Goal: Task Accomplishment & Management: Complete application form

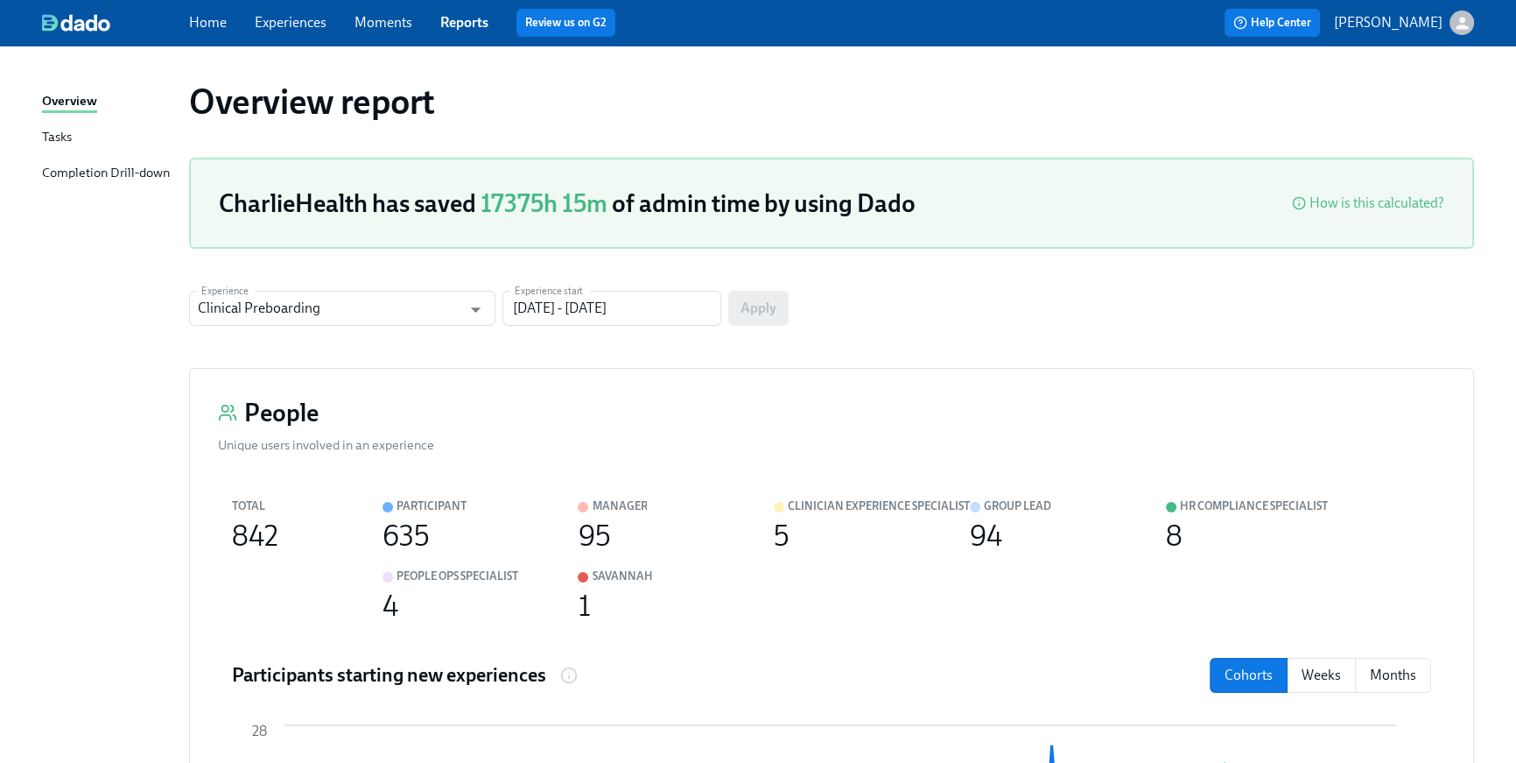
click at [215, 22] on link "Home" at bounding box center [208, 22] width 38 height 17
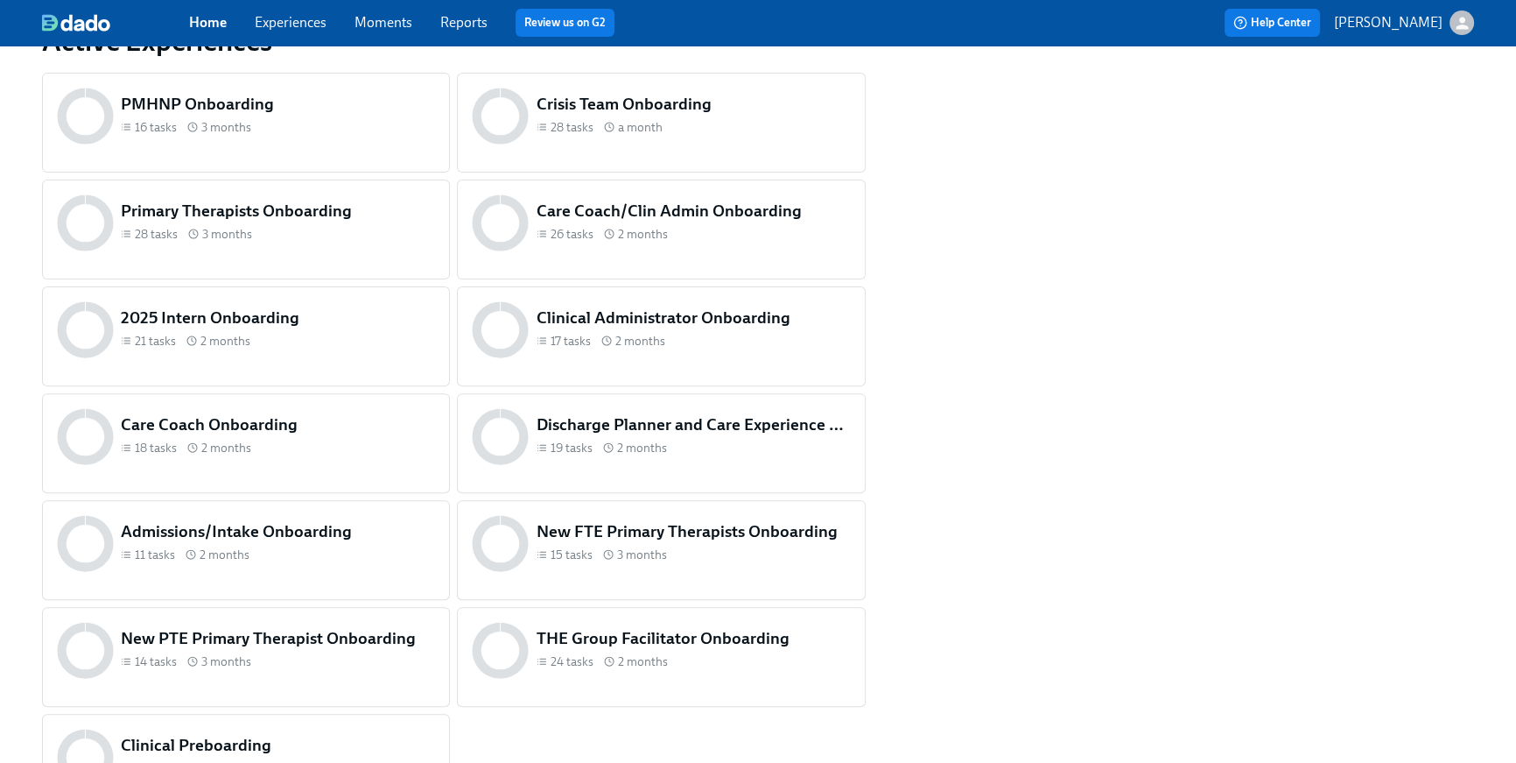
scroll to position [840, 0]
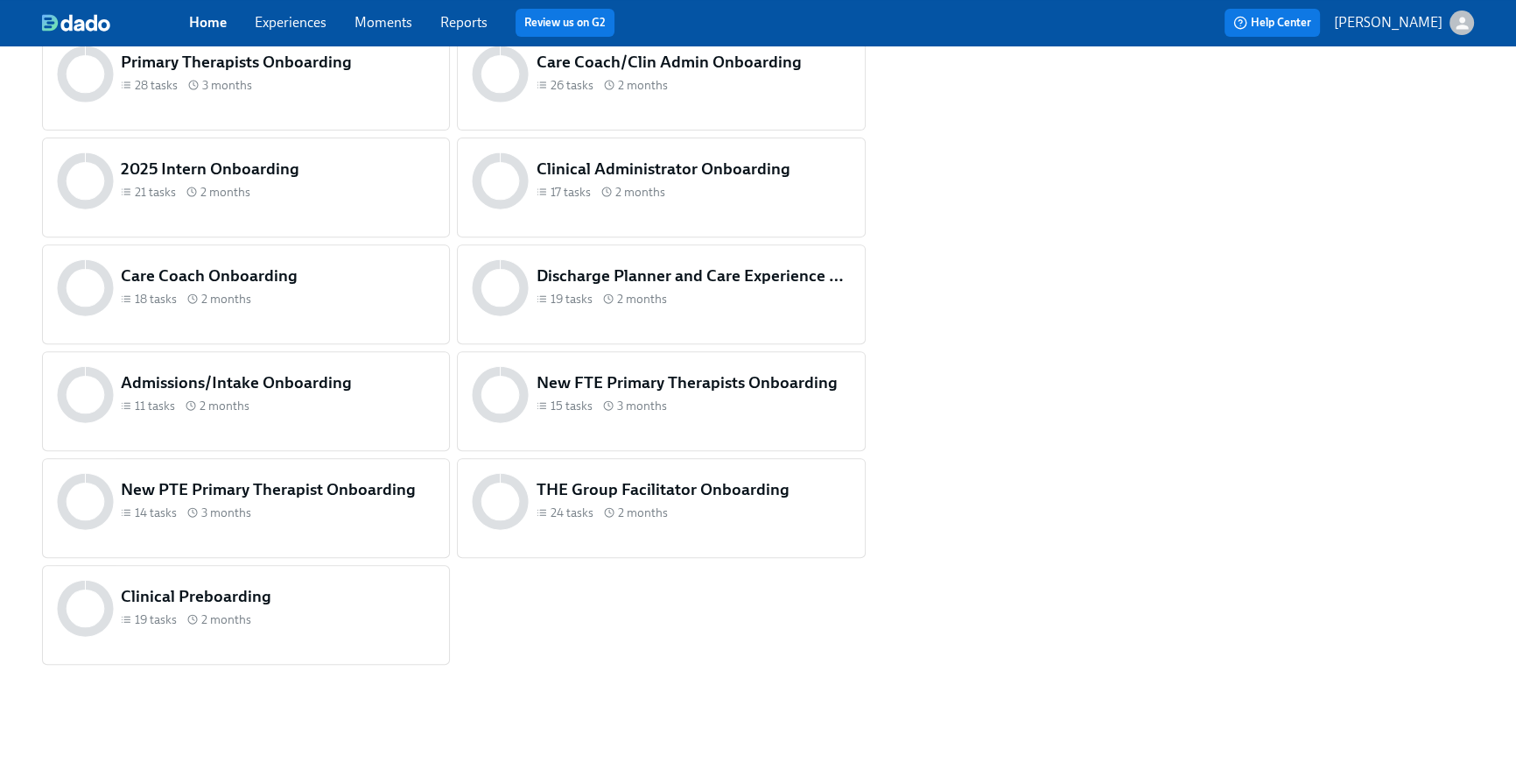
click at [330, 612] on div "19 tasks 2 months" at bounding box center [278, 619] width 314 height 17
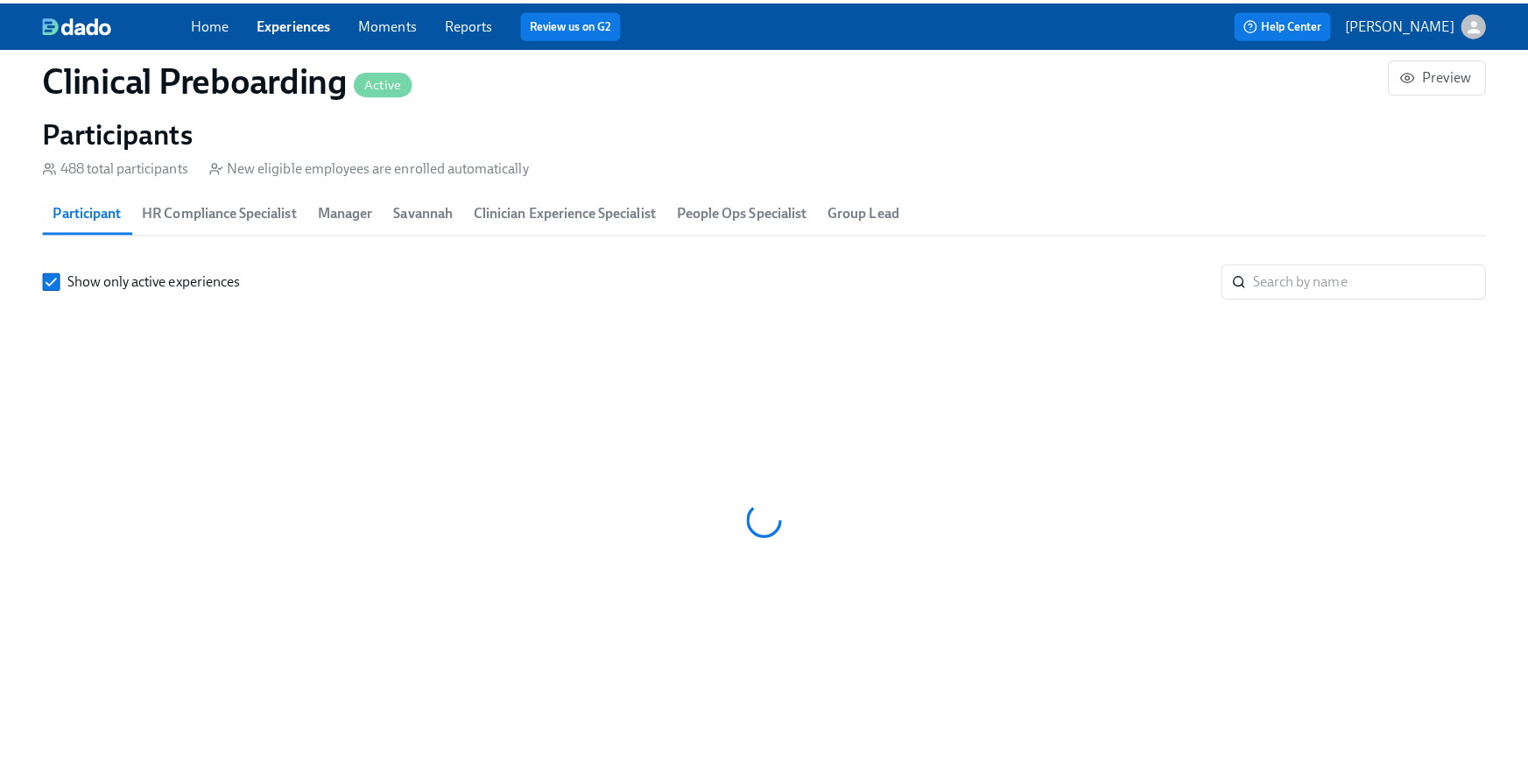
scroll to position [0, 21793]
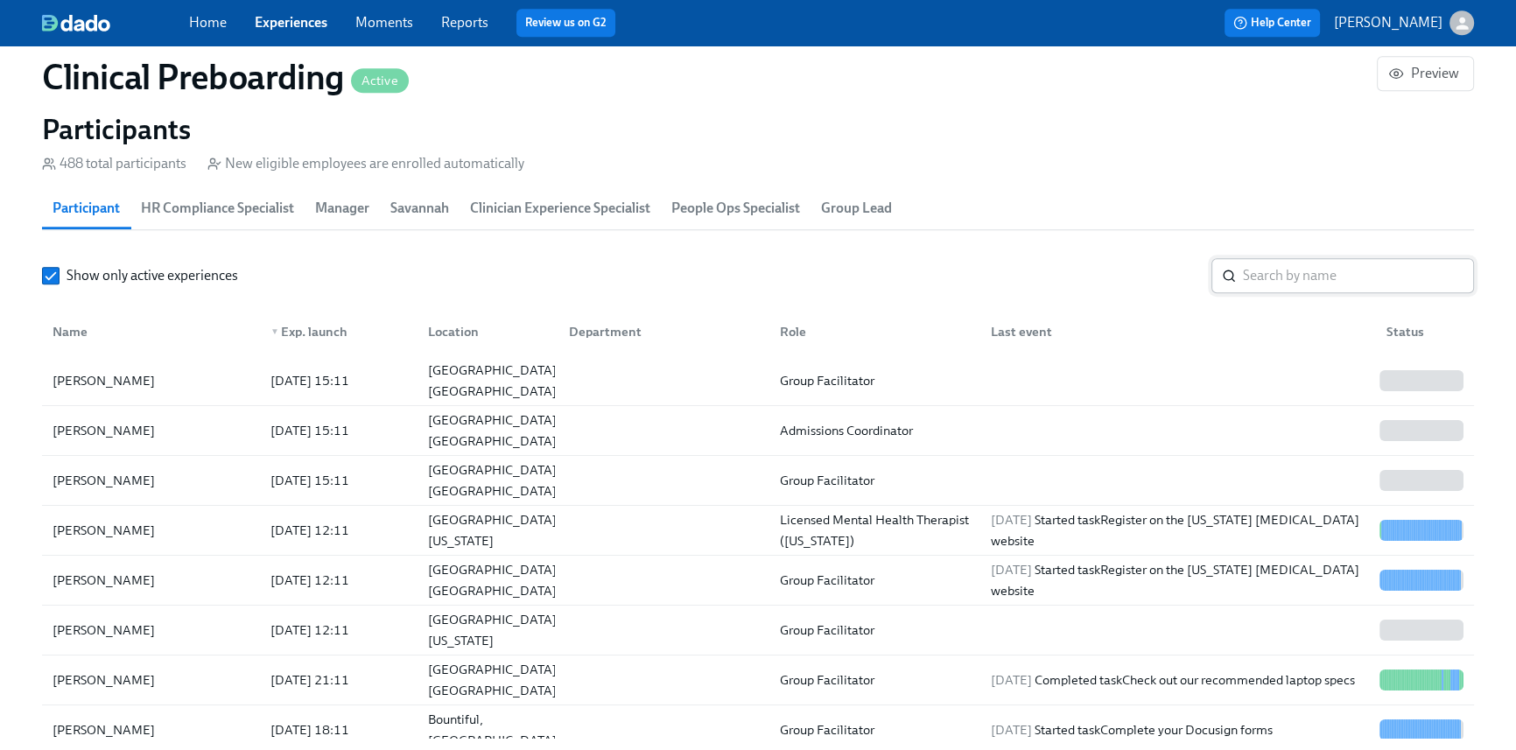
click at [1306, 277] on input "search" at bounding box center [1358, 275] width 231 height 35
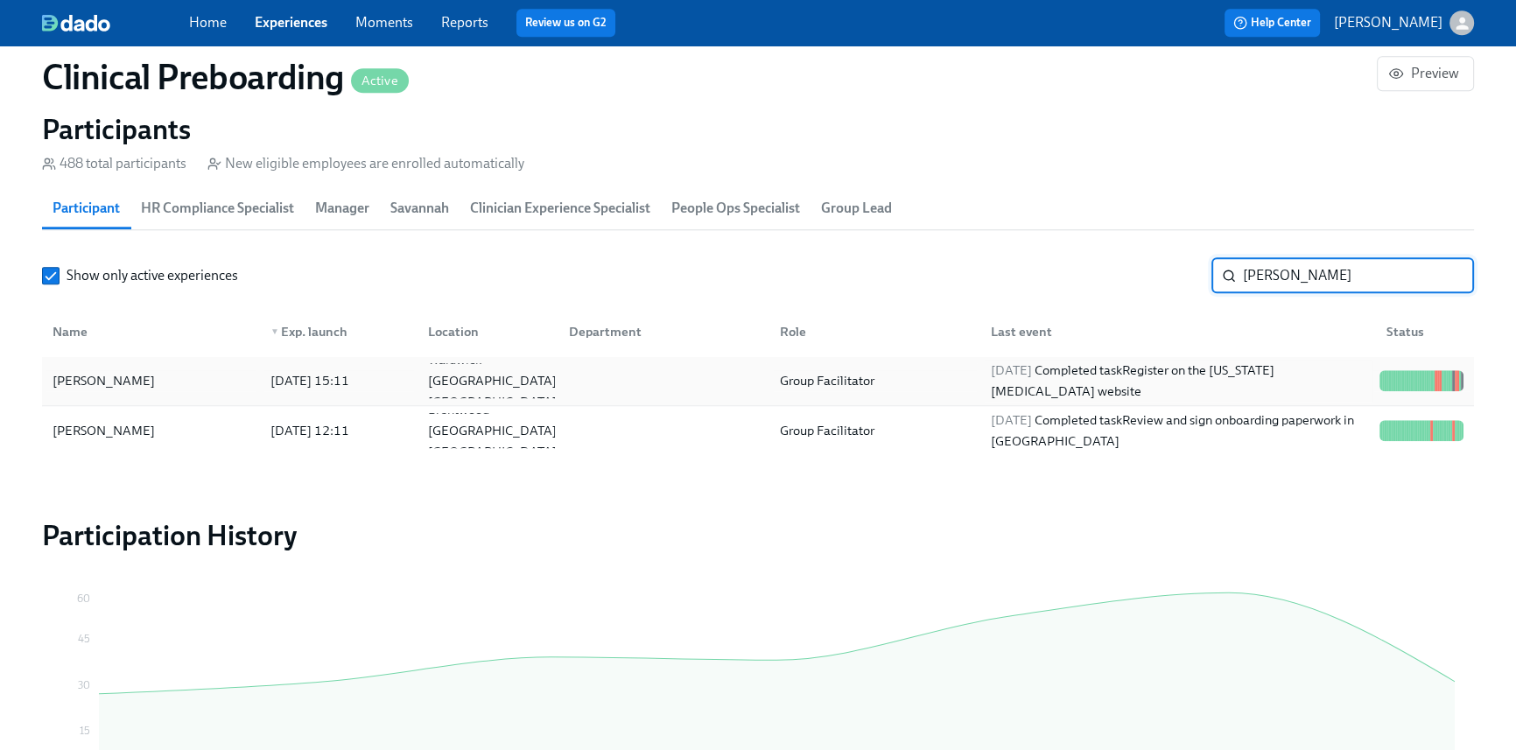
type input "[PERSON_NAME]"
click at [1106, 378] on div "[DATE] Completed task Register on the [US_STATE] [MEDICAL_DATA] website" at bounding box center [1178, 381] width 389 height 42
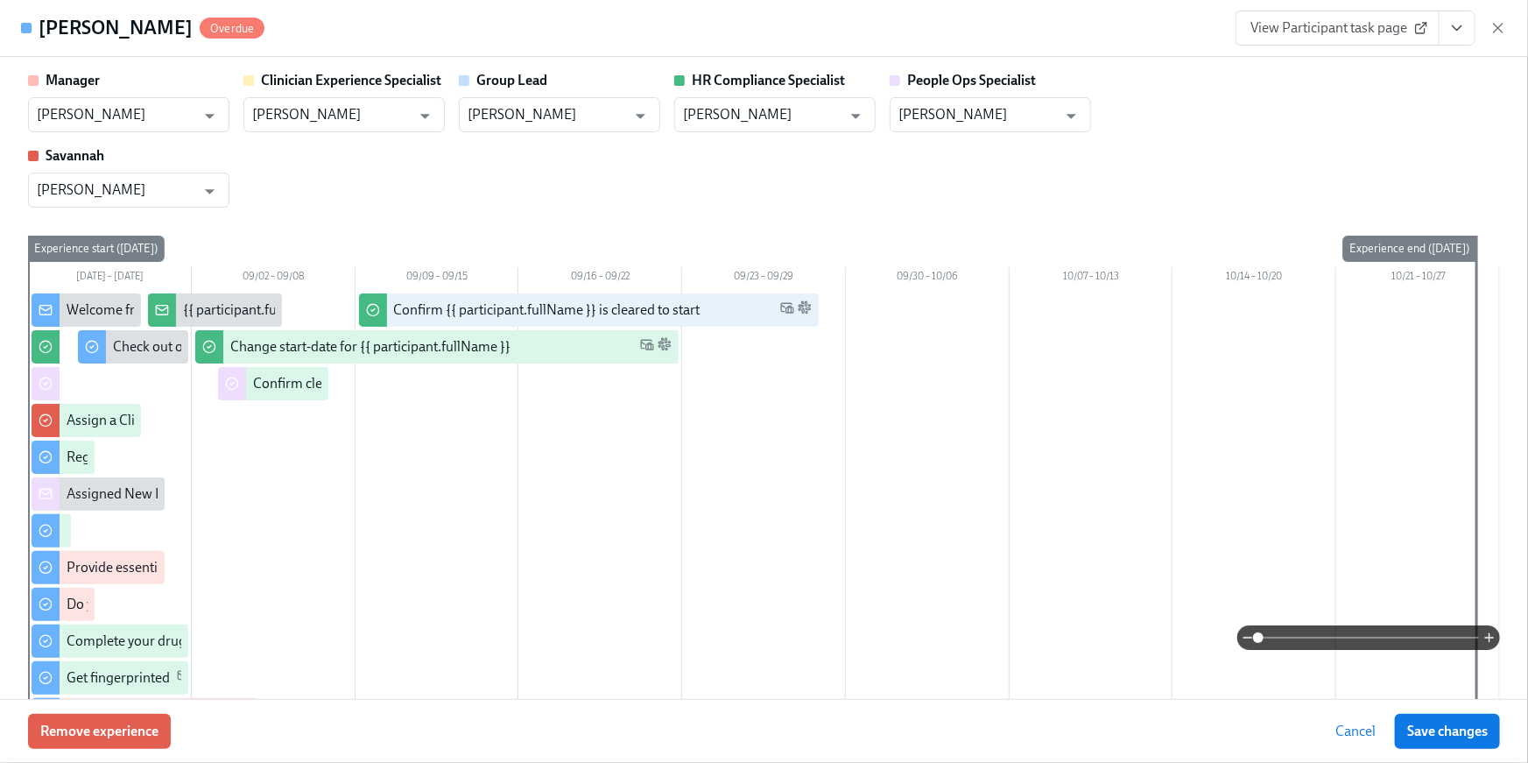
click at [1453, 21] on icon "View task page" at bounding box center [1457, 28] width 18 height 18
click at [1461, 34] on icon "View task page" at bounding box center [1457, 28] width 18 height 18
click at [1458, 39] on button "View task page" at bounding box center [1457, 28] width 37 height 35
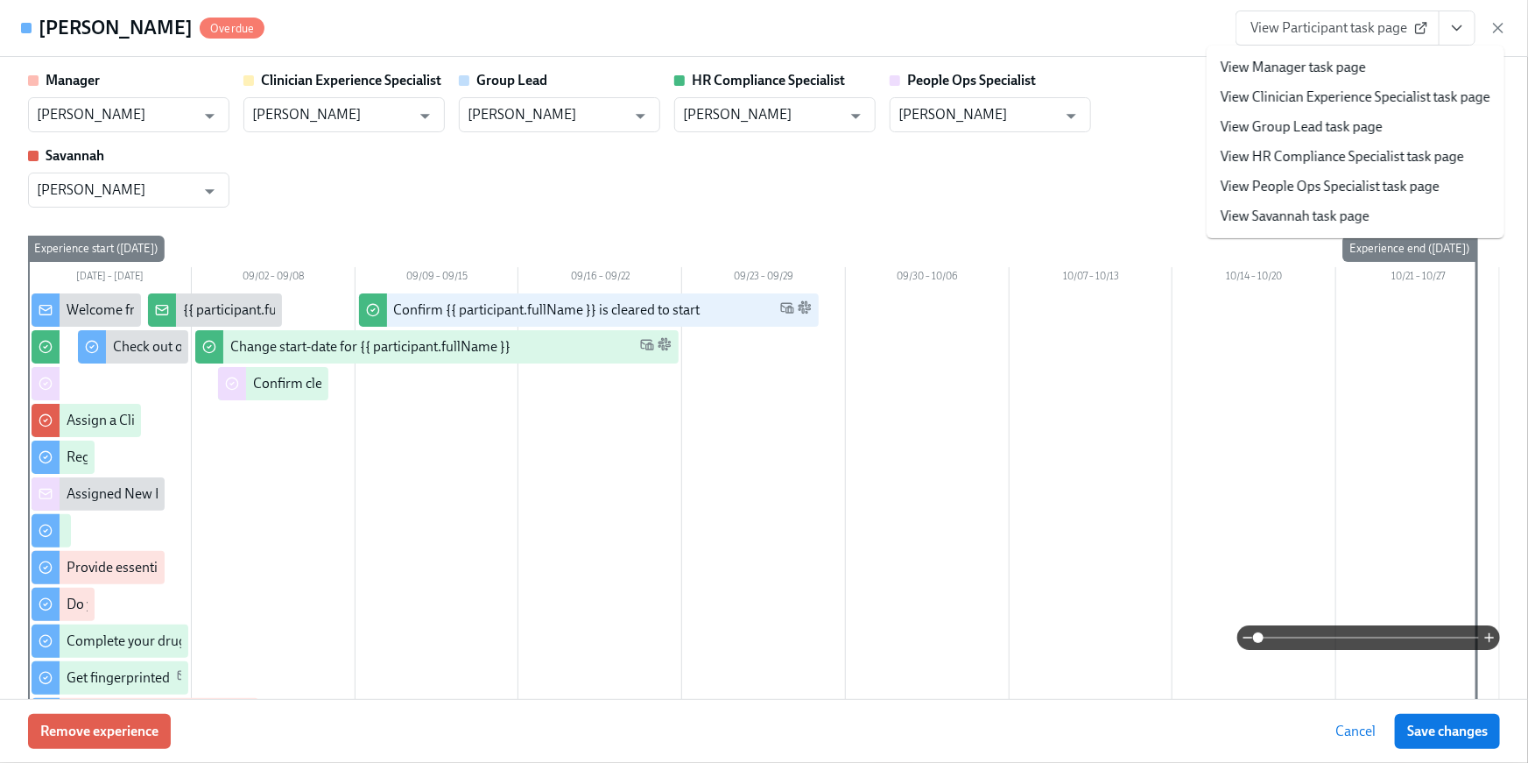
click at [1438, 155] on link "View HR Compliance Specialist task page" at bounding box center [1341, 156] width 243 height 19
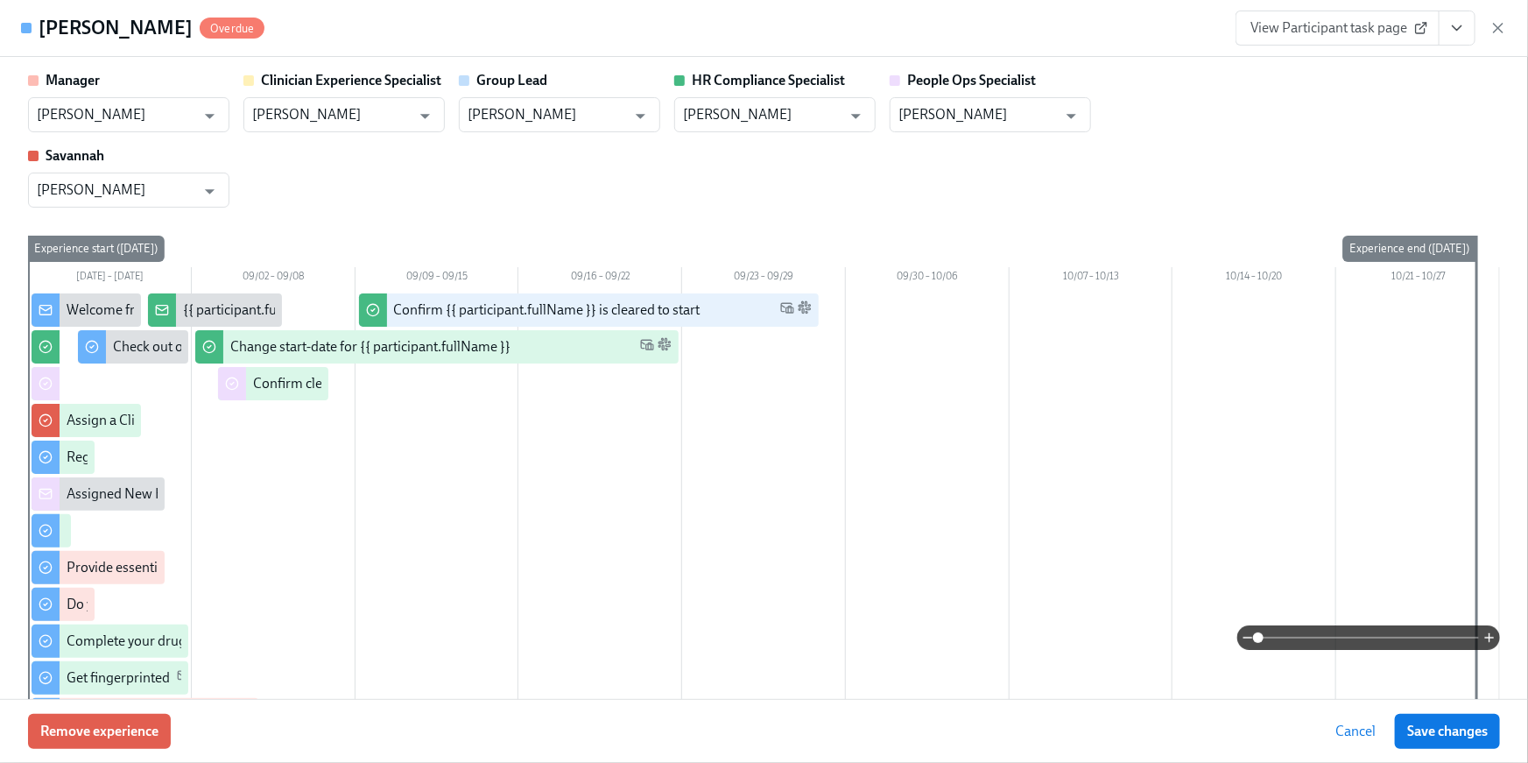
scroll to position [0, 20410]
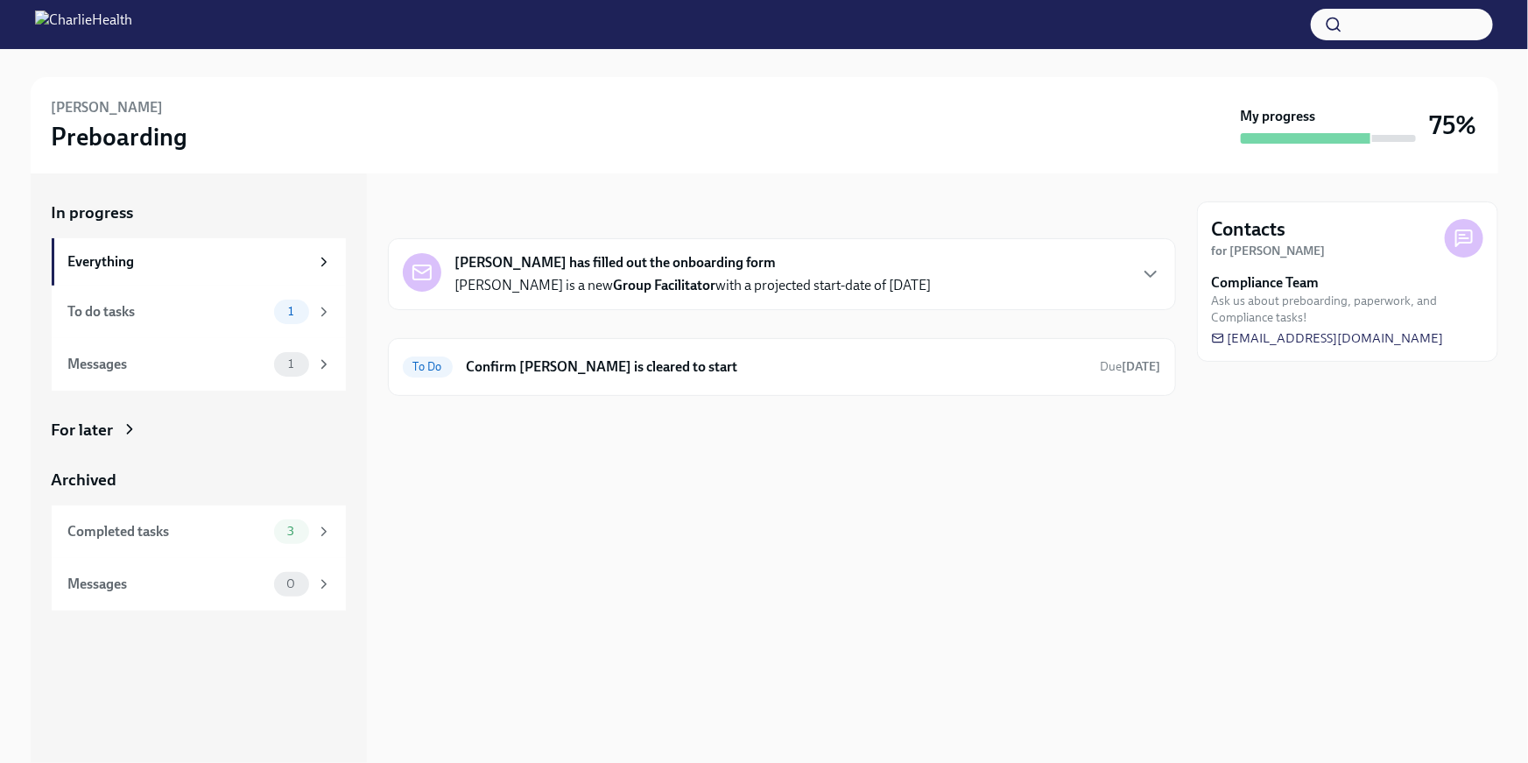
click at [121, 428] on icon at bounding box center [130, 429] width 18 height 18
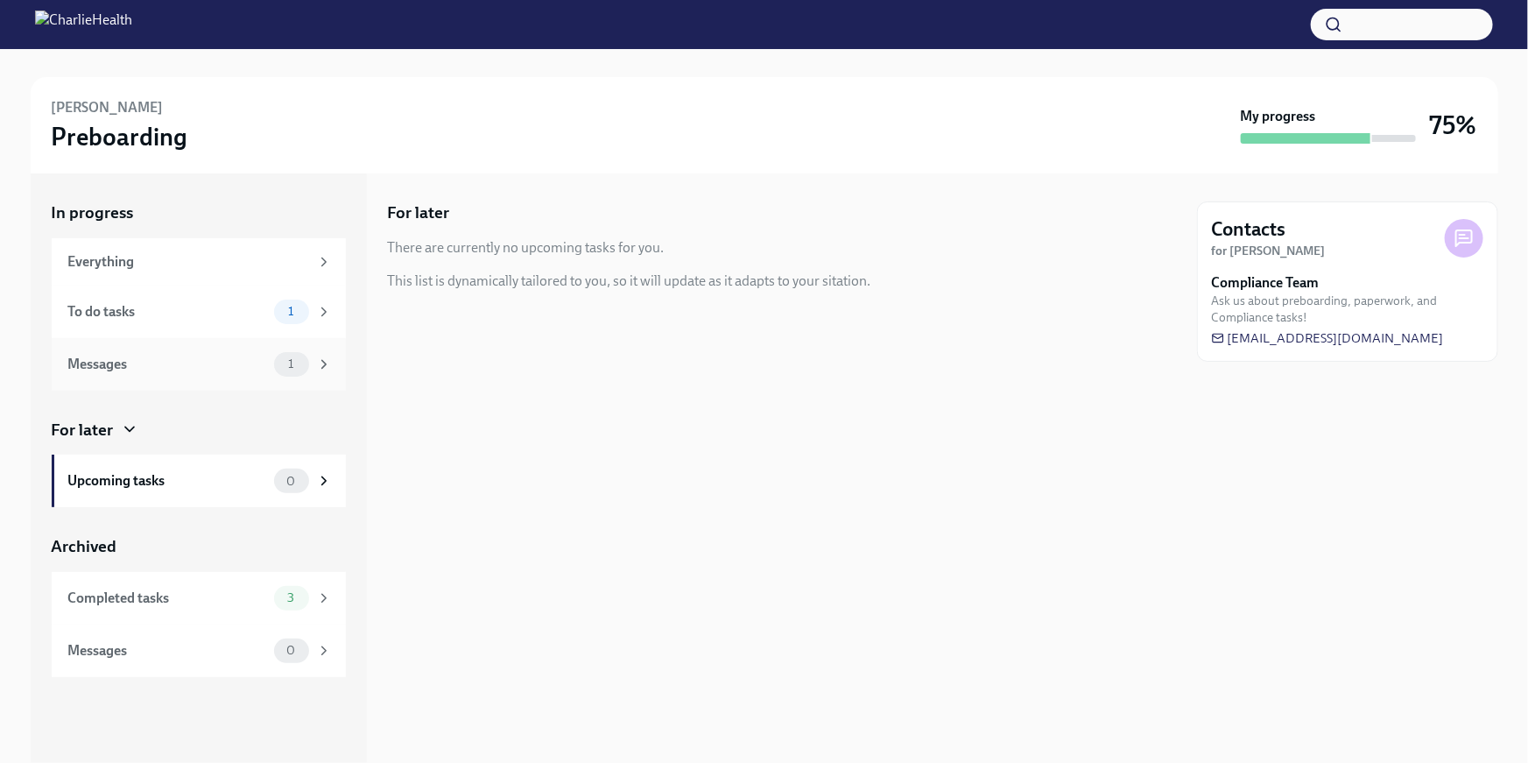
click at [116, 363] on div "Messages" at bounding box center [167, 364] width 199 height 19
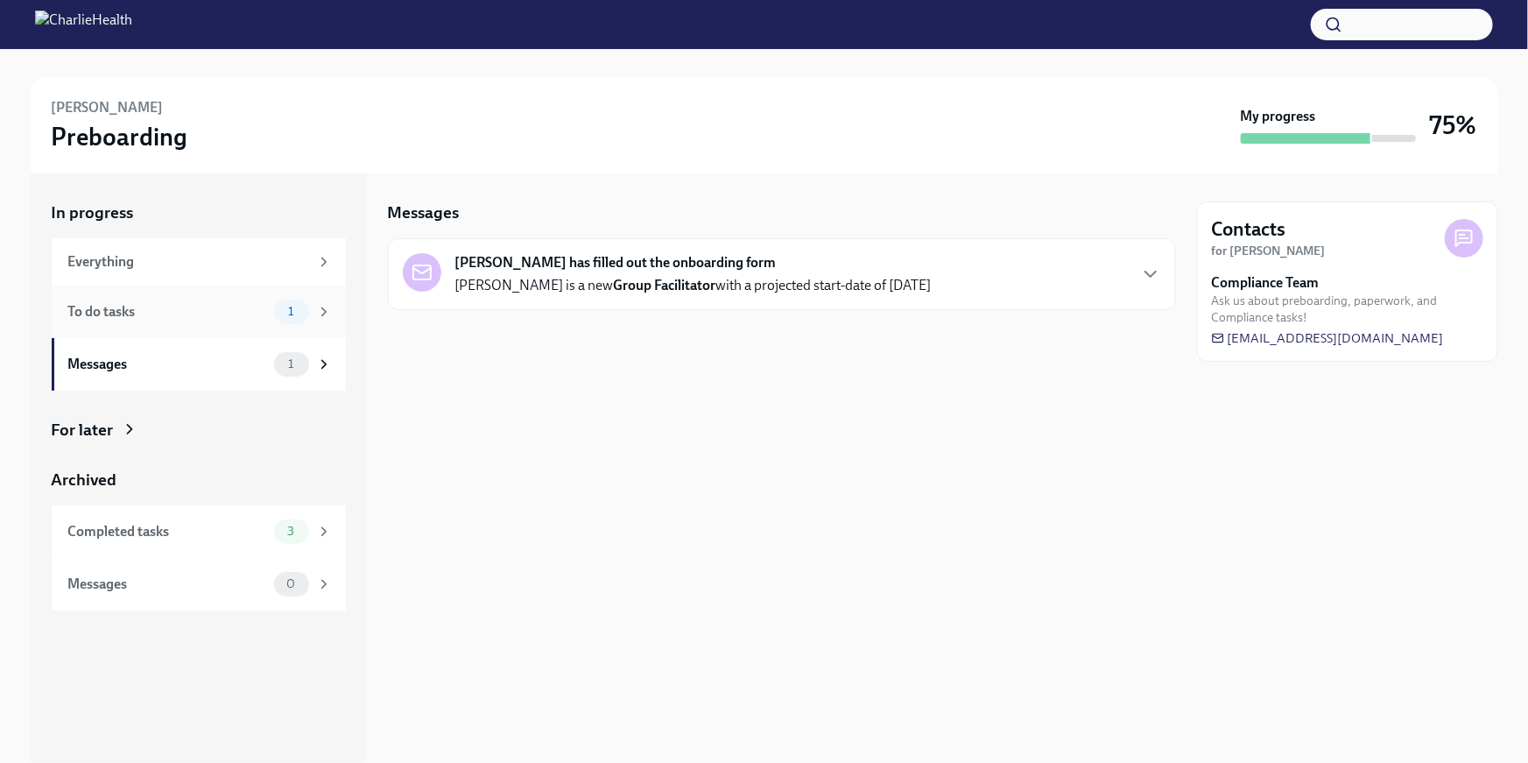
click at [145, 327] on div "To do tasks 1" at bounding box center [199, 311] width 294 height 53
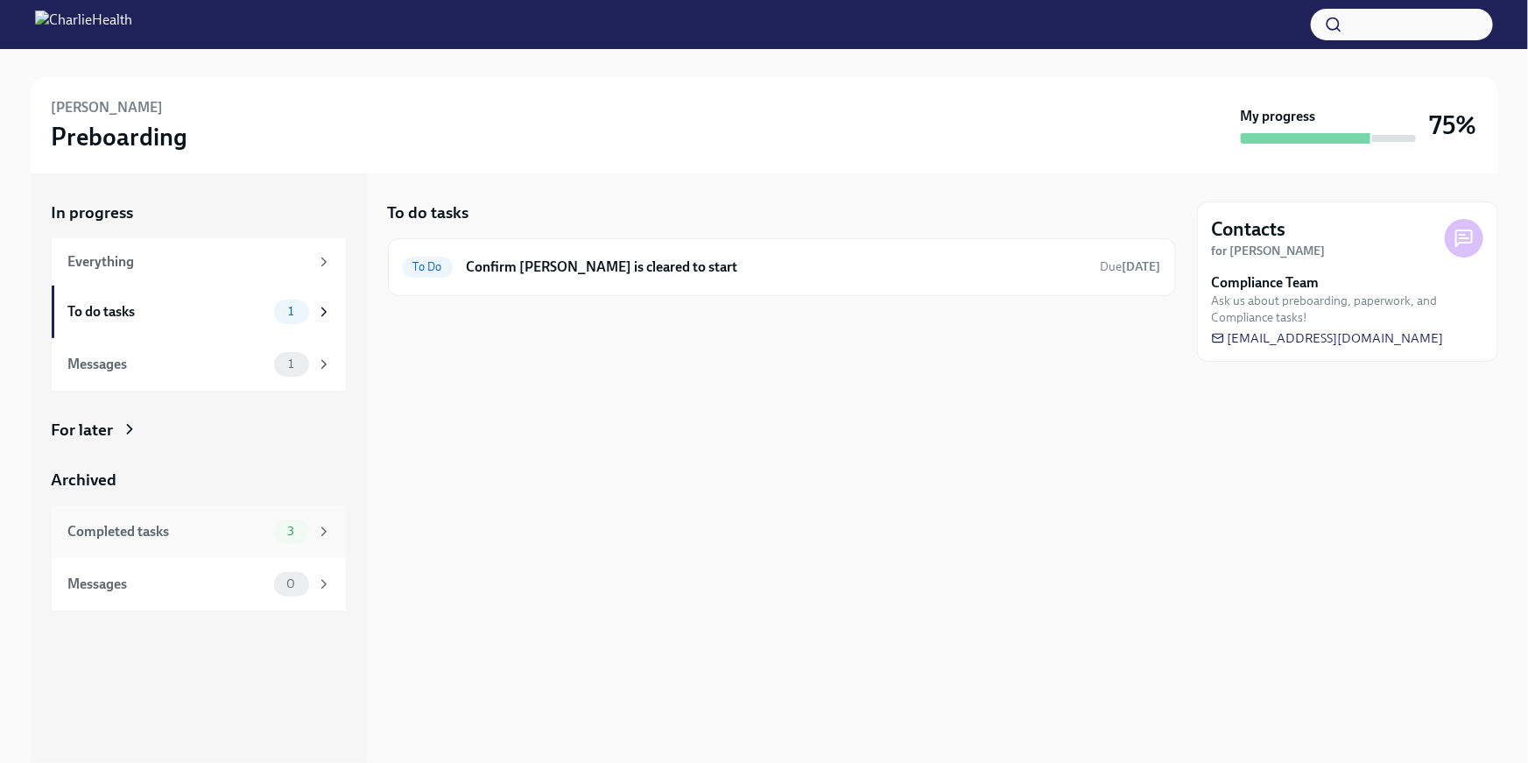
click at [186, 529] on div "Completed tasks" at bounding box center [167, 531] width 199 height 19
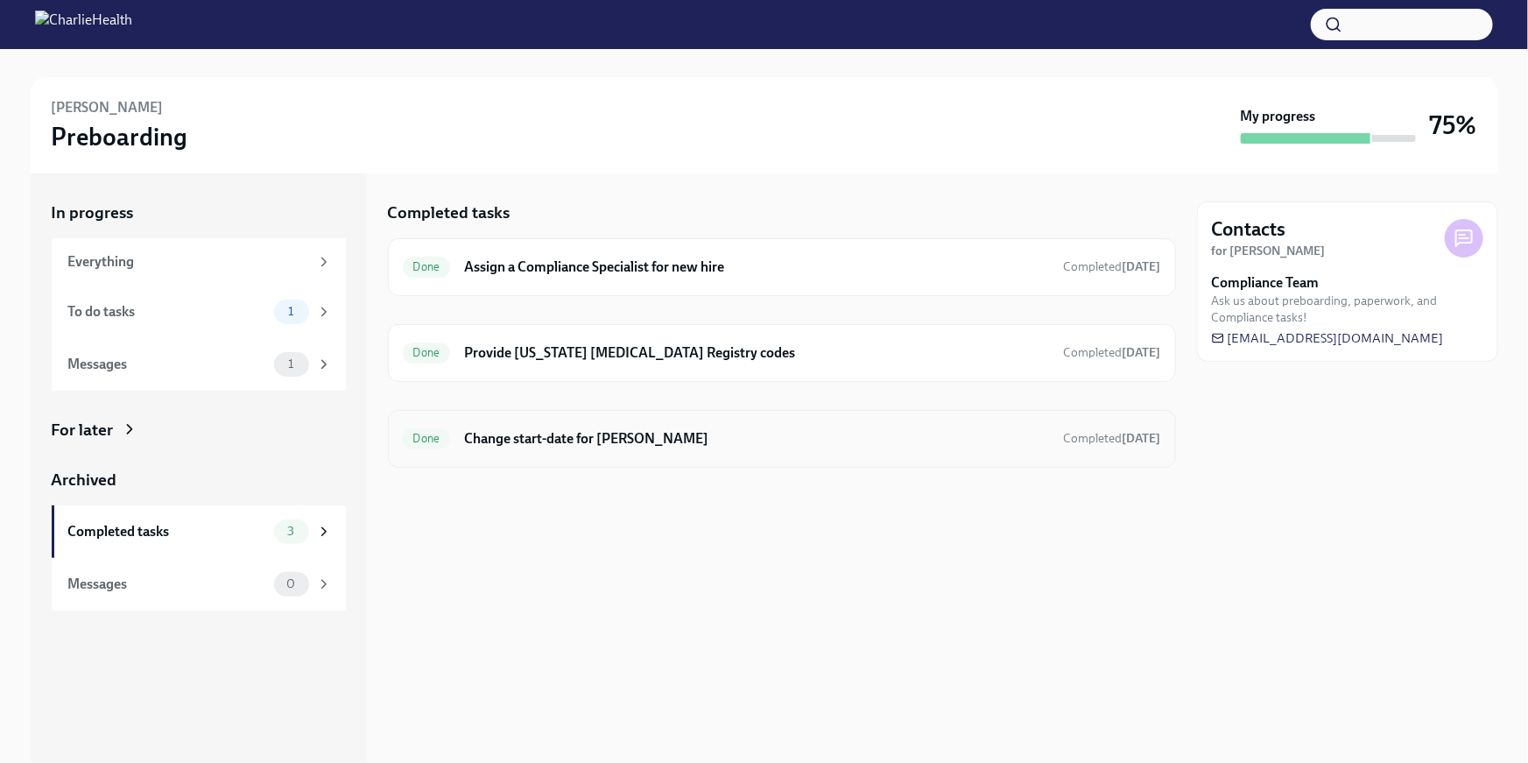
click at [598, 462] on div "Done Change start-date for Melissa Kelly Completed Aug 26th" at bounding box center [782, 439] width 788 height 58
click at [608, 433] on h6 "Change start-date for [PERSON_NAME]" at bounding box center [756, 438] width 585 height 19
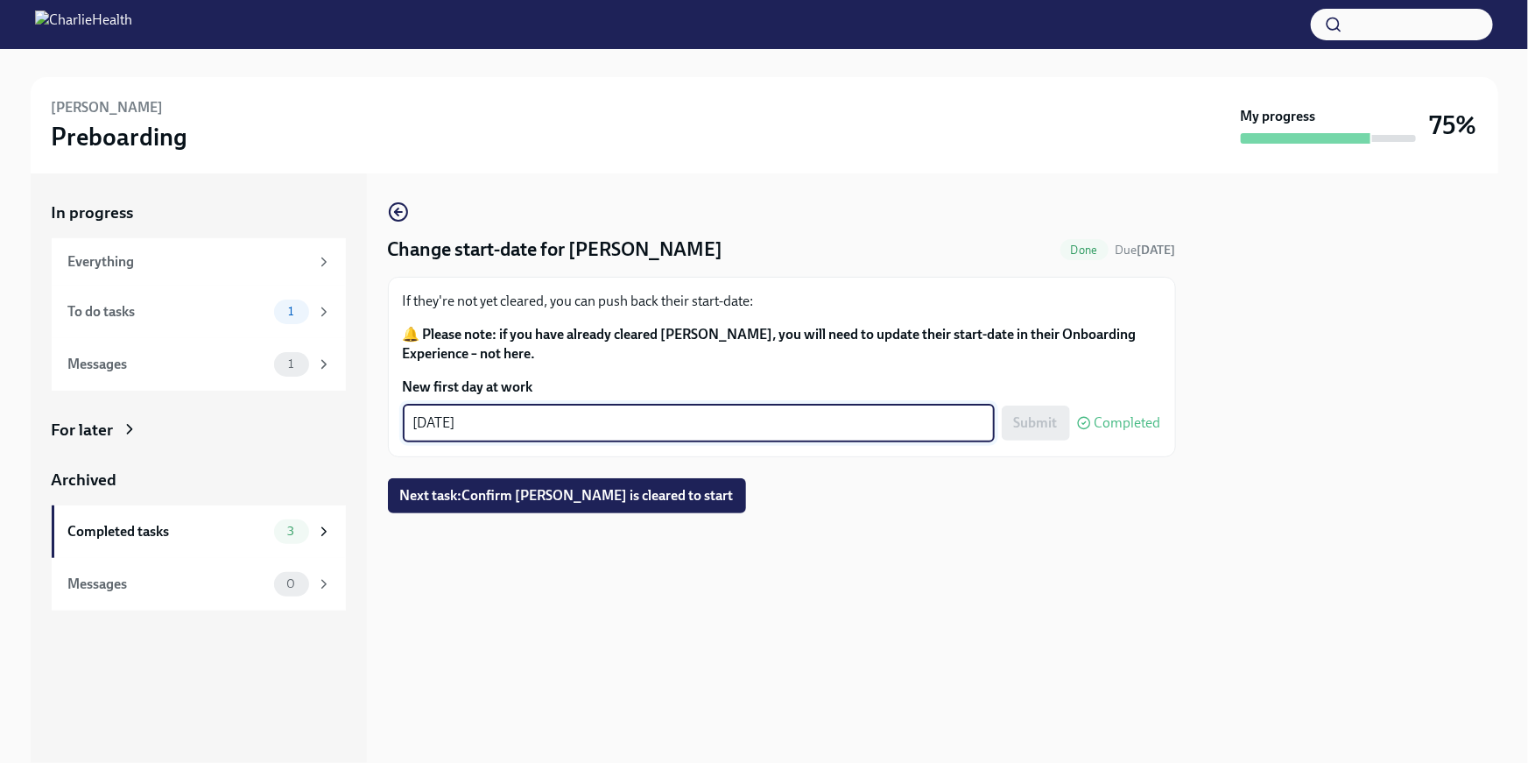
drag, startPoint x: 521, startPoint y: 425, endPoint x: 343, endPoint y: 415, distance: 178.0
click at [343, 415] on div "In progress Everything To do tasks 1 Messages 1 For later Archived Completed ta…" at bounding box center [764, 467] width 1467 height 589
type textarea "09/16/2025"
click at [1033, 421] on span "Submit" at bounding box center [1036, 423] width 44 height 18
